Goal: Navigation & Orientation: Find specific page/section

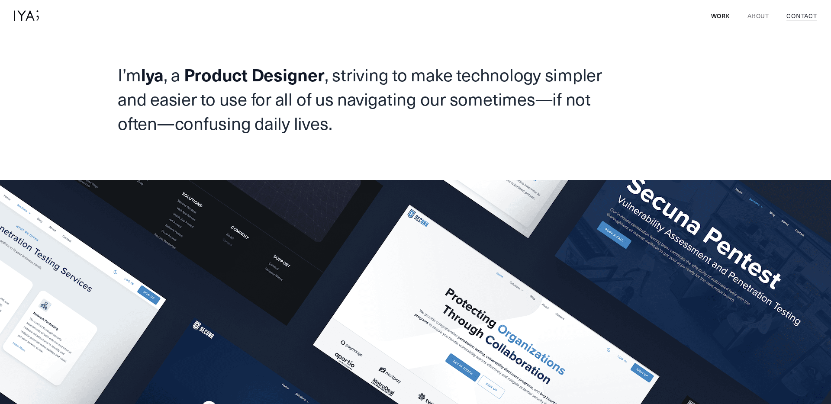
click at [786, 13] on link "Contact" at bounding box center [800, 15] width 34 height 9
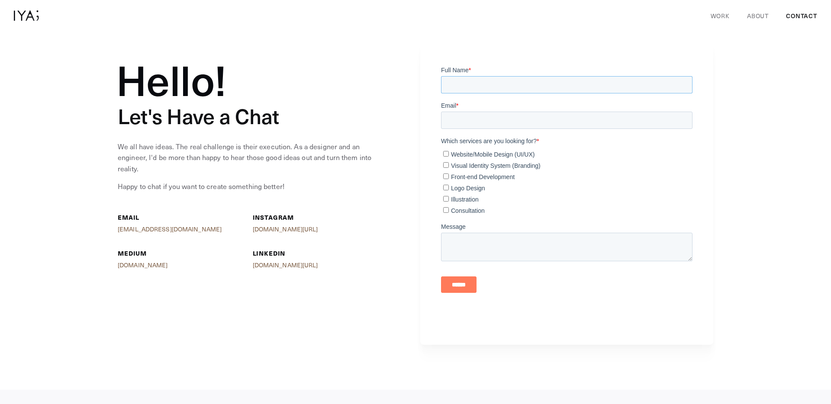
click at [489, 80] on input "Full Name *" at bounding box center [566, 84] width 251 height 17
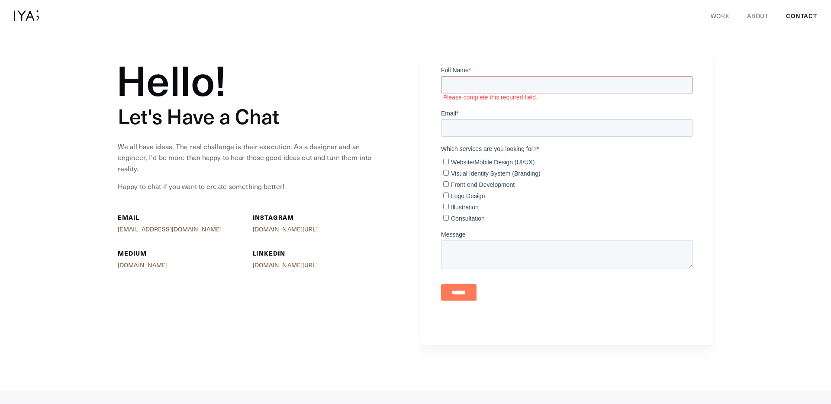
click at [432, 65] on div at bounding box center [566, 195] width 293 height 300
click at [23, 13] on img at bounding box center [26, 15] width 25 height 10
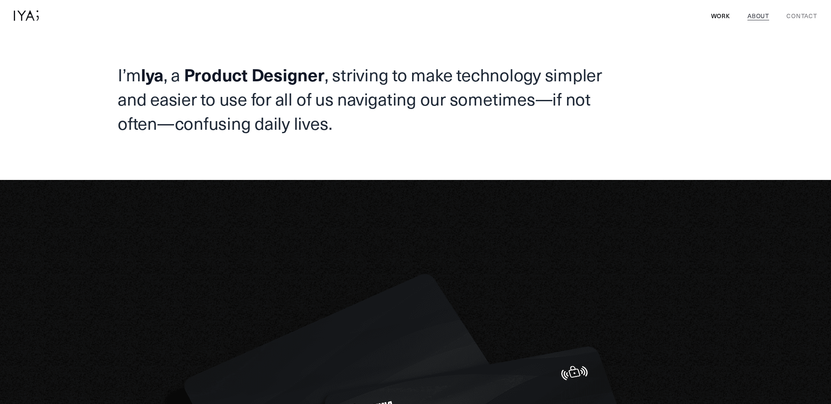
click at [758, 17] on link "About" at bounding box center [756, 15] width 25 height 9
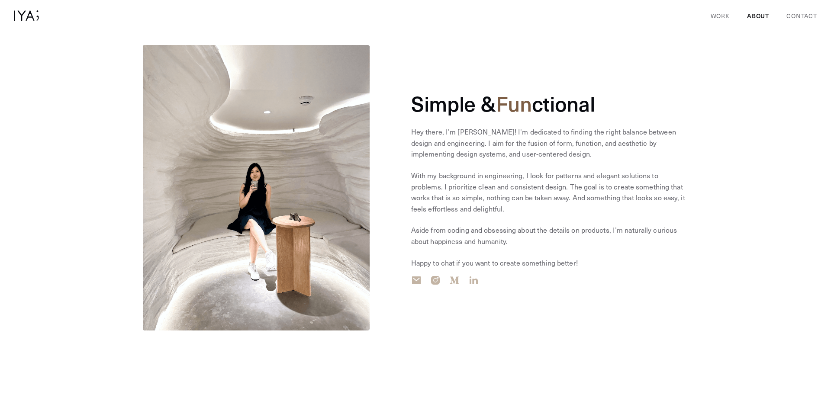
click at [21, 13] on img at bounding box center [26, 15] width 25 height 10
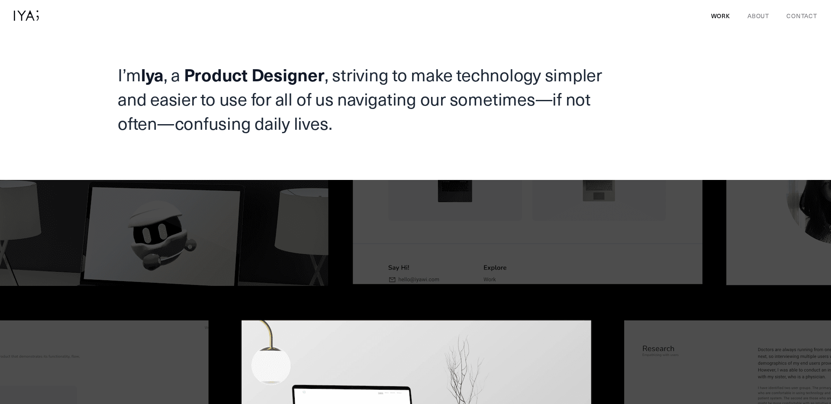
click at [15, 11] on img at bounding box center [26, 15] width 25 height 10
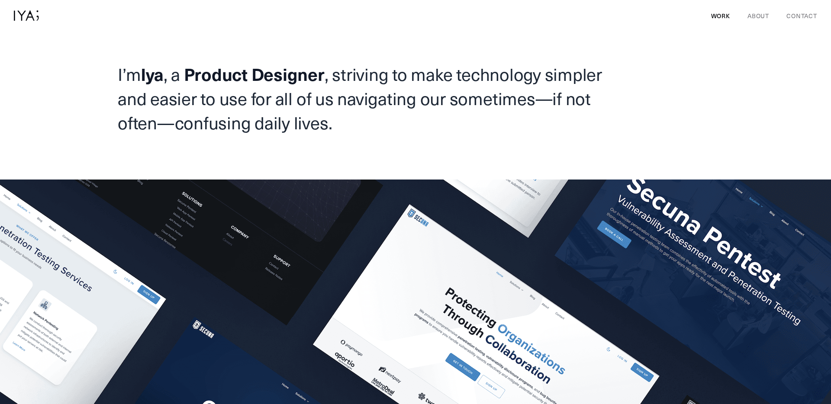
click at [405, 68] on h1 "I’m Iya , a Product Designer , striving to make technology simpler and easier t…" at bounding box center [362, 98] width 488 height 73
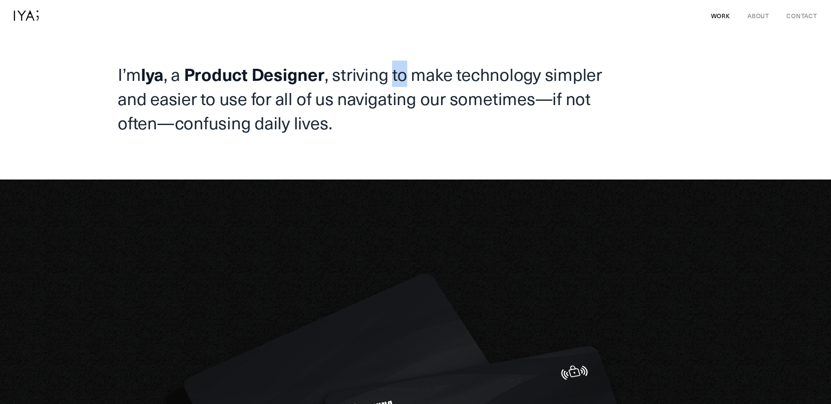
click at [405, 68] on h1 "I’m Iya , a Product Designer , striving to make technology simpler and easier t…" at bounding box center [362, 98] width 488 height 73
drag, startPoint x: 405, startPoint y: 82, endPoint x: 395, endPoint y: 68, distance: 17.9
click at [405, 82] on h1 "I’m Iya , a Product Designer , striving to make technology simpler and easier t…" at bounding box center [362, 98] width 488 height 73
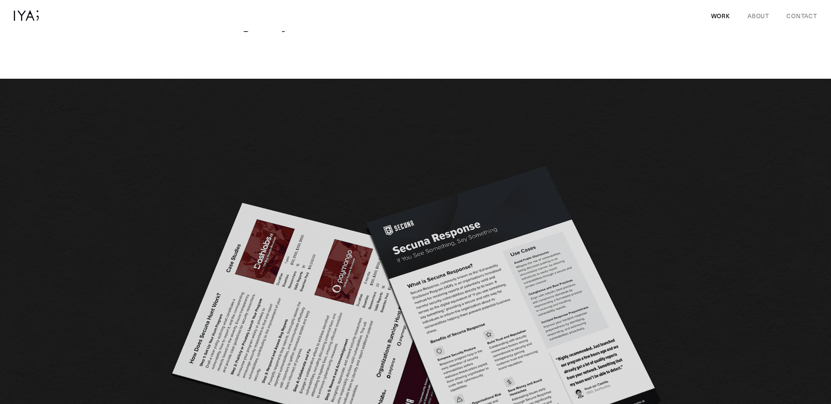
scroll to position [0, 0]
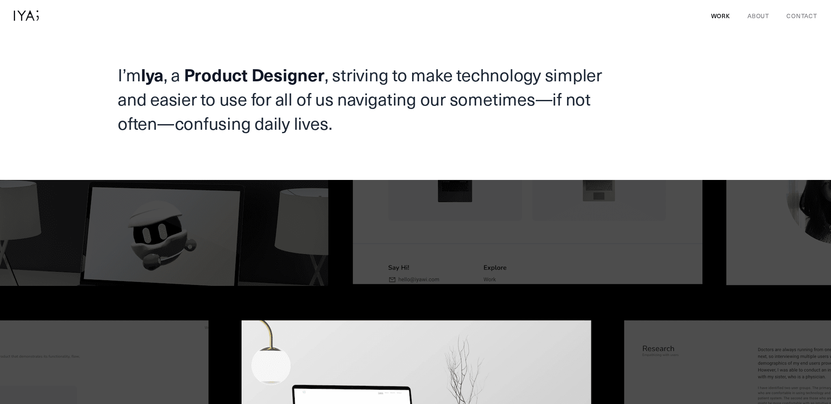
click at [605, 77] on h1 "I’m Iya , a Product Designer , striving to make technology simpler and easier t…" at bounding box center [362, 98] width 488 height 73
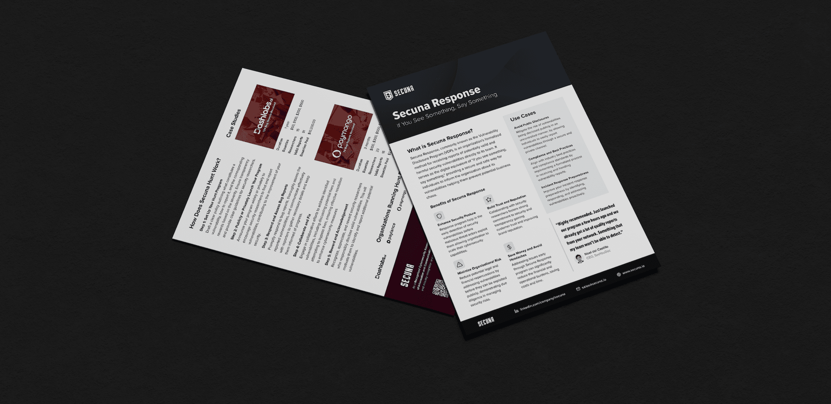
scroll to position [168, 0]
